Goal: Transaction & Acquisition: Download file/media

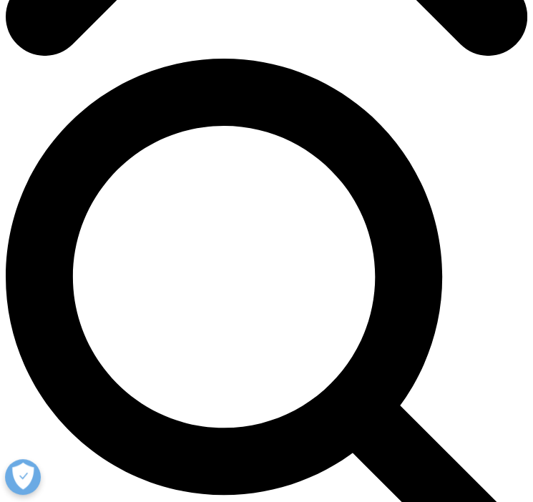
scroll to position [553, 0]
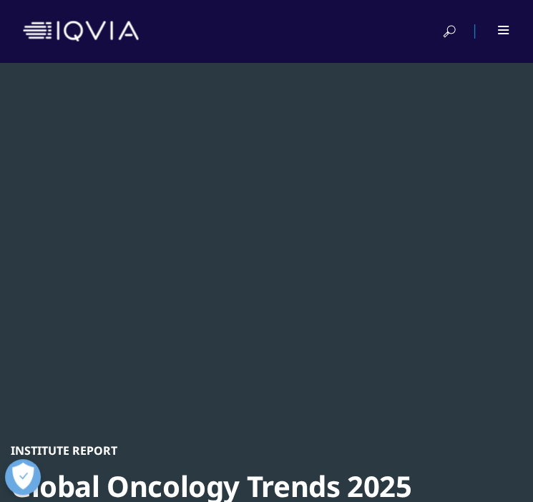
scroll to position [512, 511]
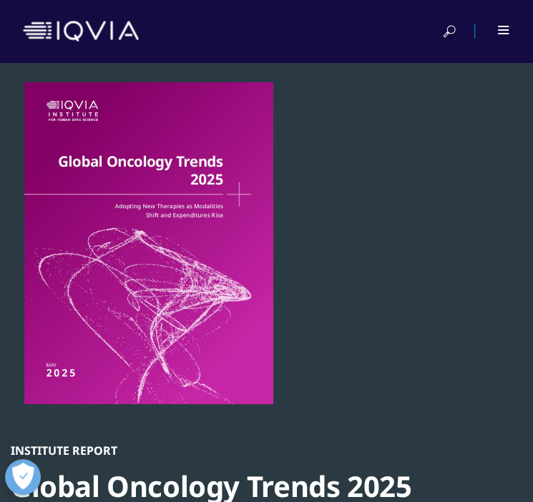
click at [345, 349] on div "Institute Report Global Oncology Trends 2025 Adopting new therapies as modaliti…" at bounding box center [267, 367] width 512 height 571
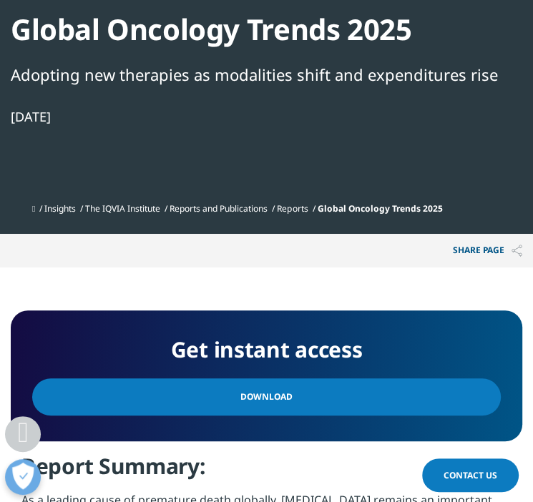
scroll to position [458, 0]
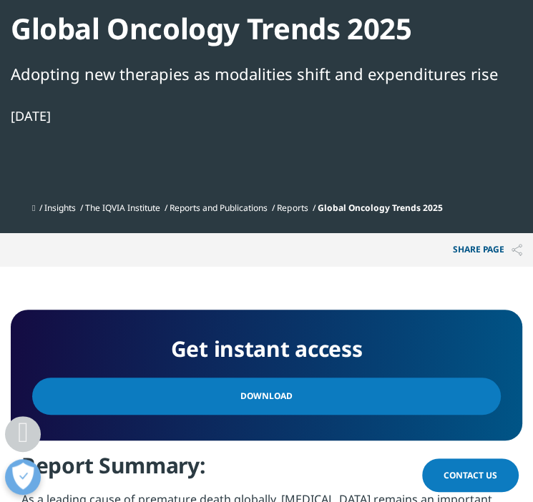
click at [260, 396] on span "Download" at bounding box center [266, 397] width 52 height 16
